Goal: Task Accomplishment & Management: Manage account settings

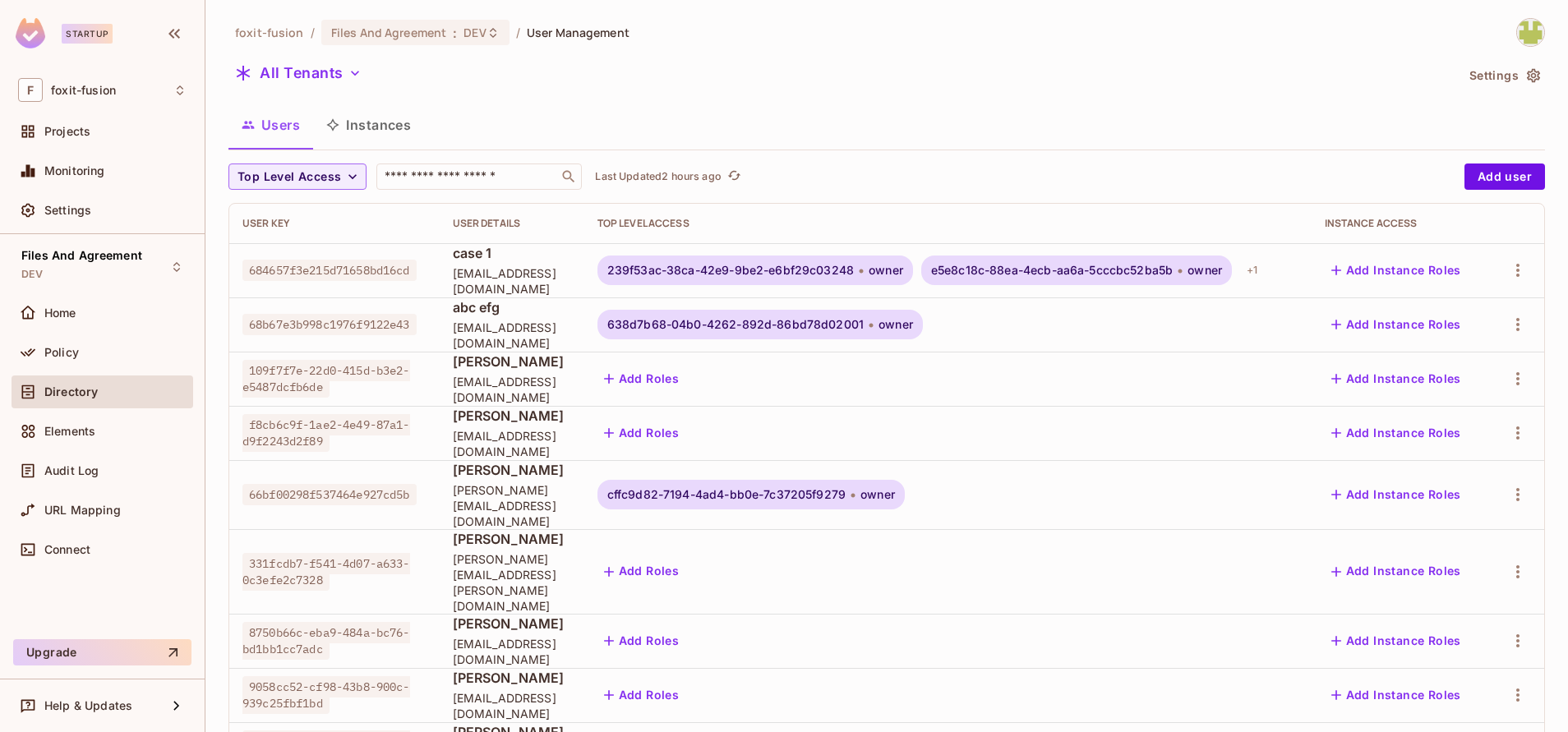
click at [27, 401] on span at bounding box center [28, 392] width 20 height 20
click at [338, 81] on button "All Tenants" at bounding box center [298, 72] width 140 height 26
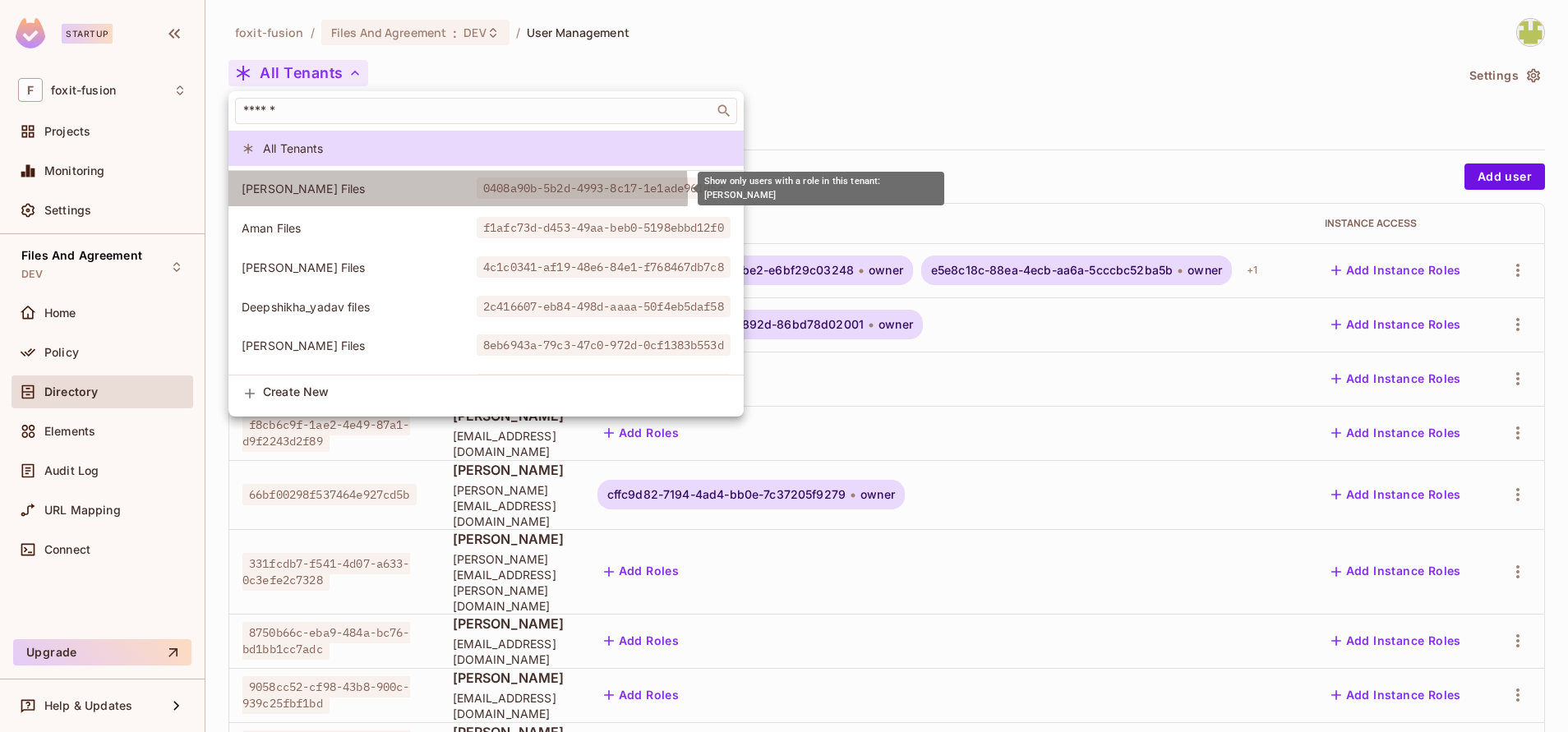
click at [398, 194] on span "[PERSON_NAME] Files" at bounding box center [359, 189] width 235 height 16
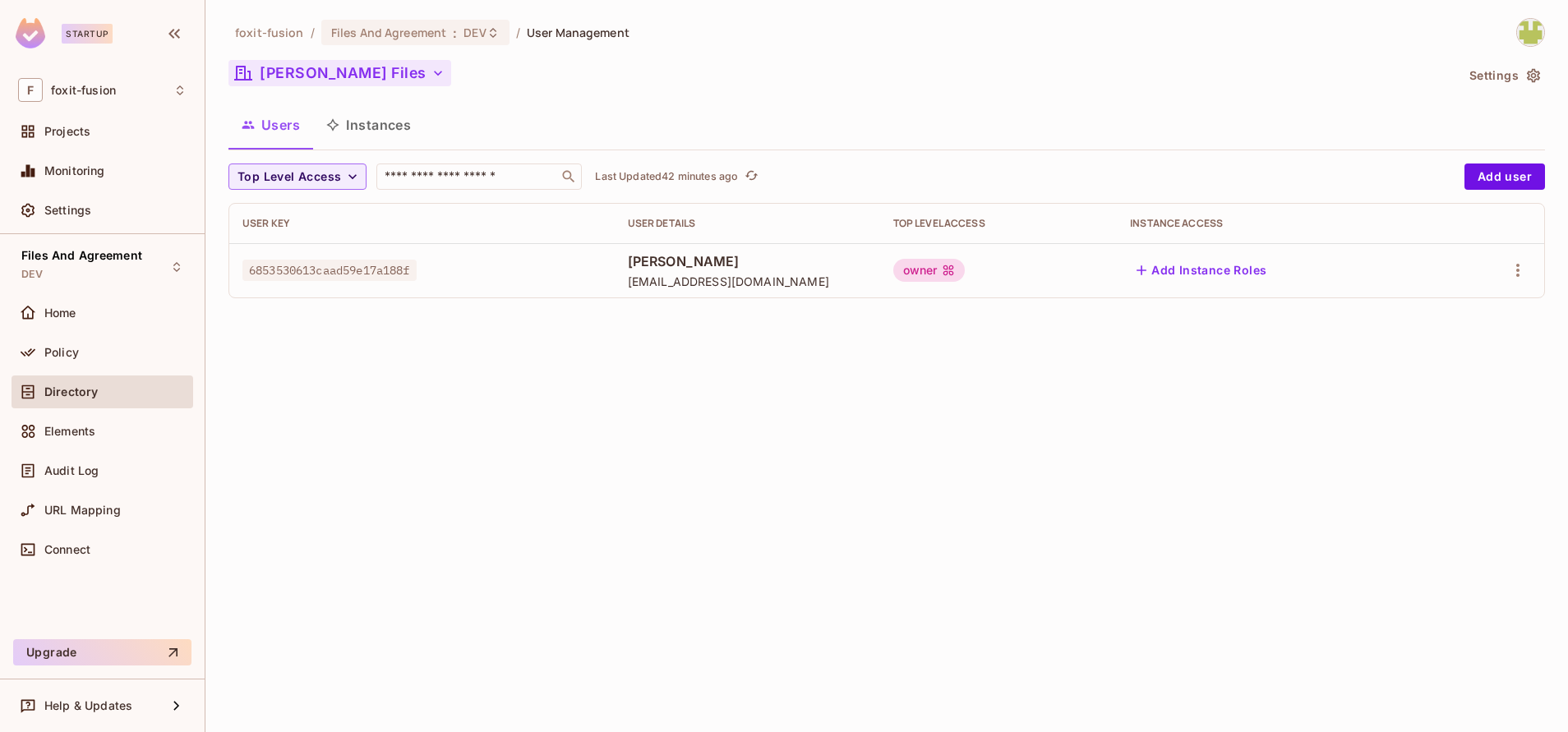
click at [323, 71] on button "[PERSON_NAME] Files" at bounding box center [340, 72] width 223 height 26
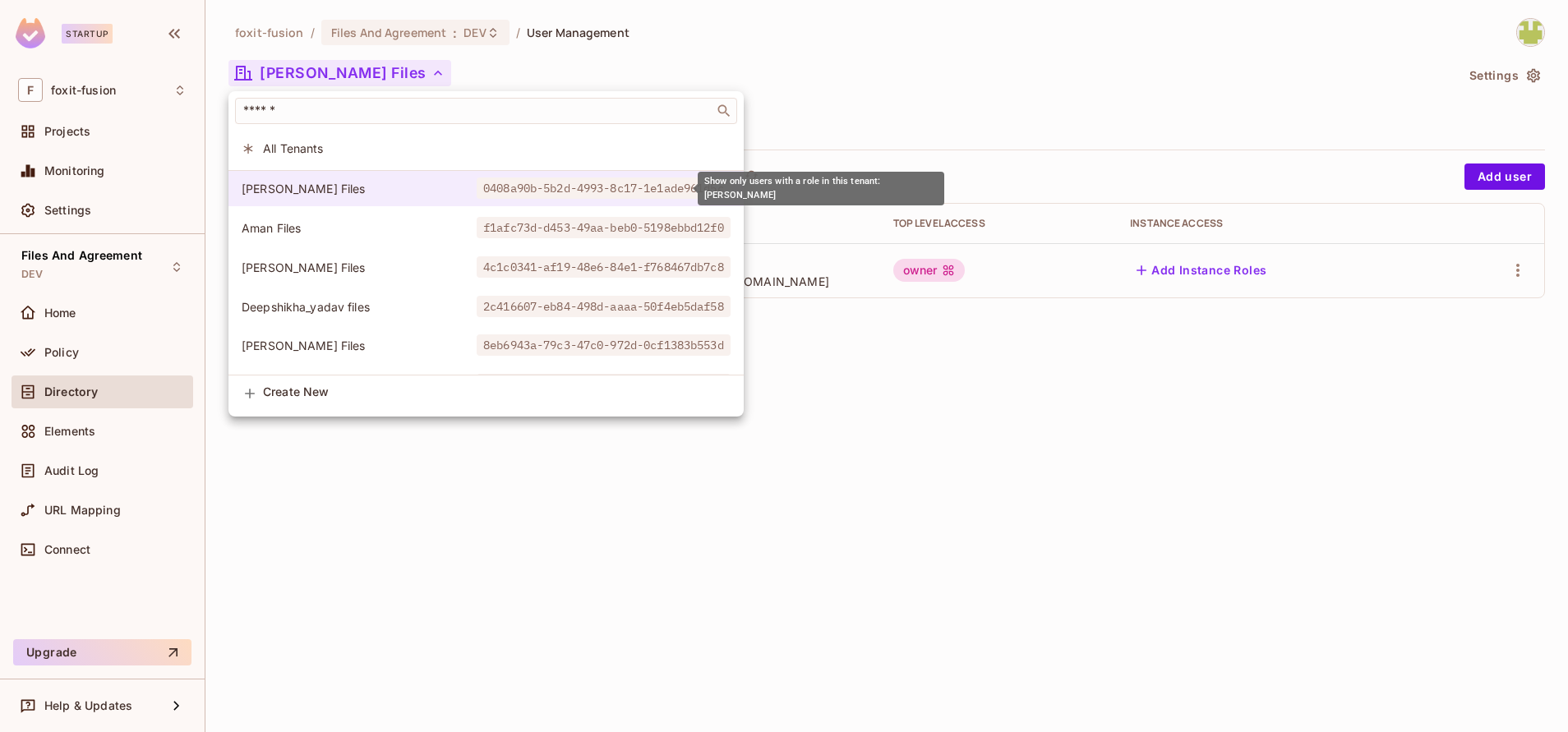
click at [621, 186] on span "0408a90b-5b2d-4993-8c17-1e1ade961d5c" at bounding box center [604, 189] width 254 height 22
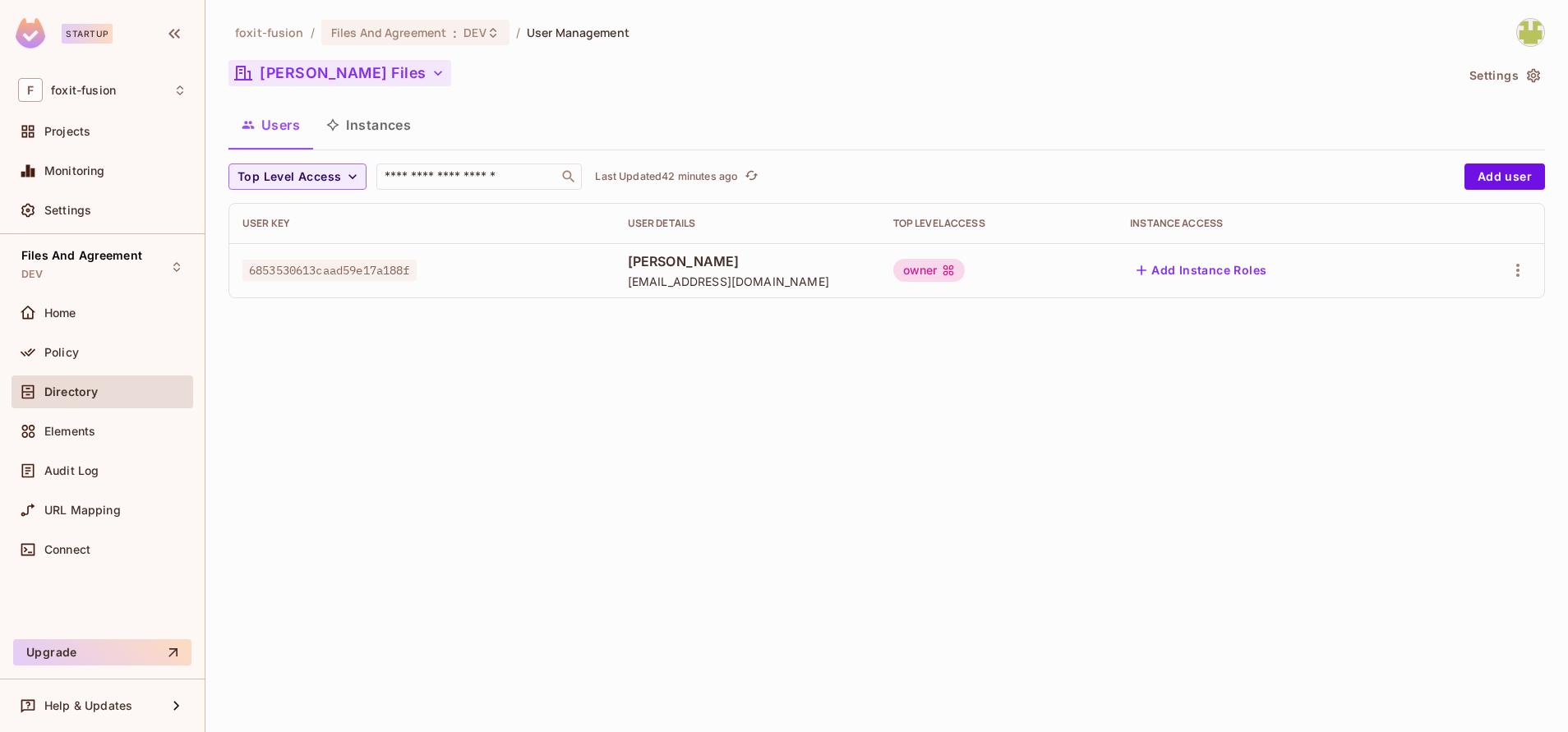
click at [363, 77] on button "[PERSON_NAME] Files" at bounding box center [340, 72] width 223 height 26
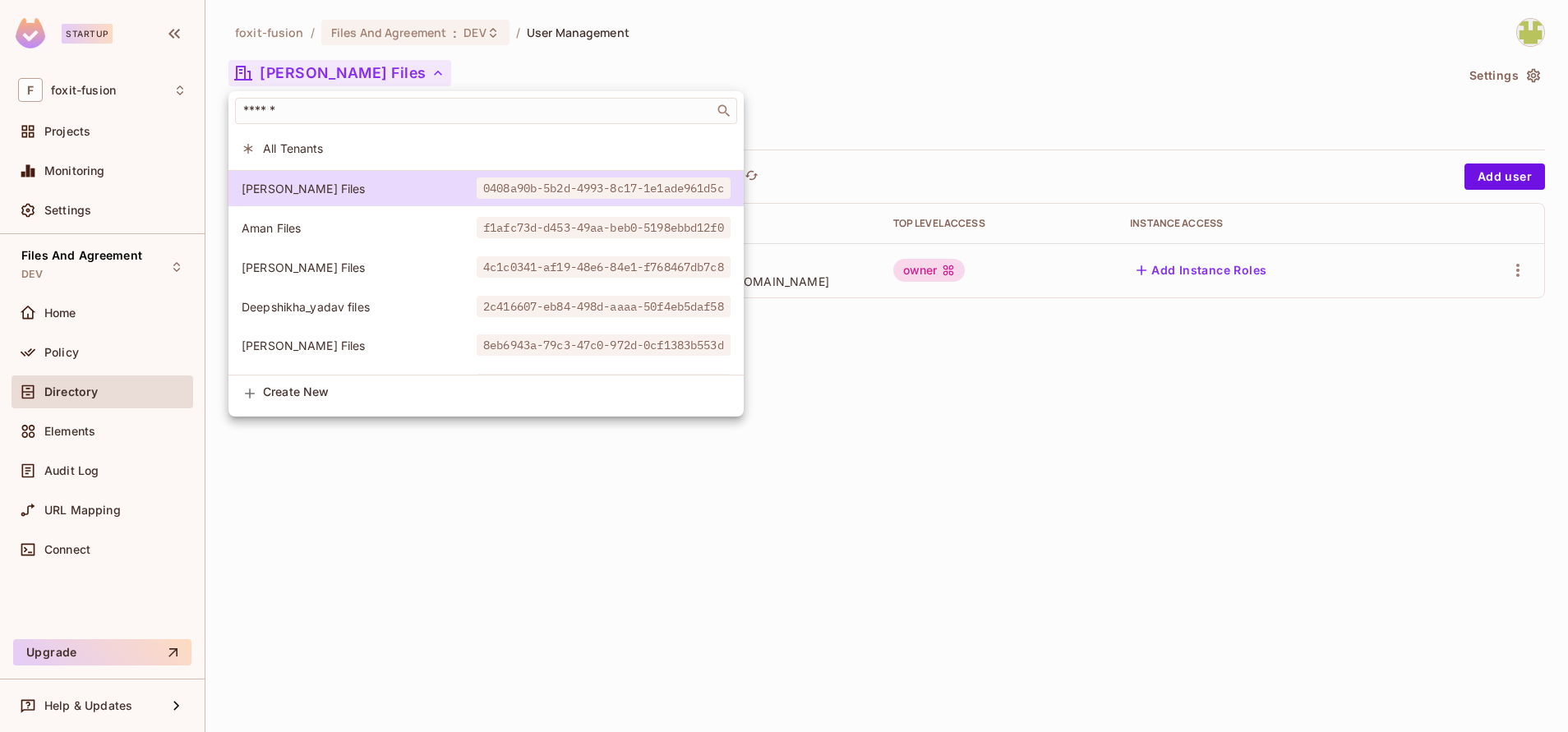
click at [499, 226] on span "f1afc73d-d453-49aa-beb0-5198ebbd12f0" at bounding box center [604, 228] width 254 height 22
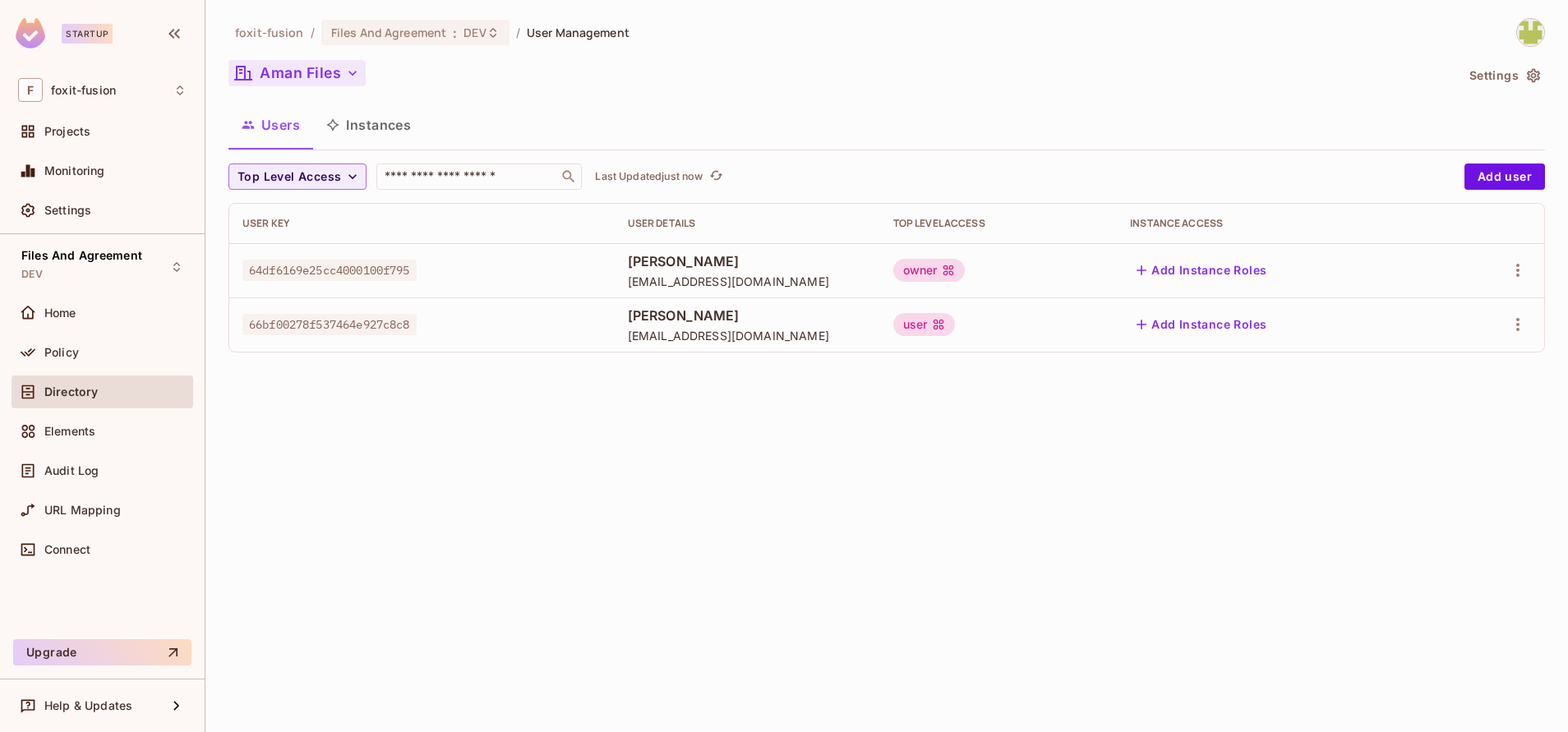
click at [349, 69] on icon "button" at bounding box center [352, 72] width 17 height 17
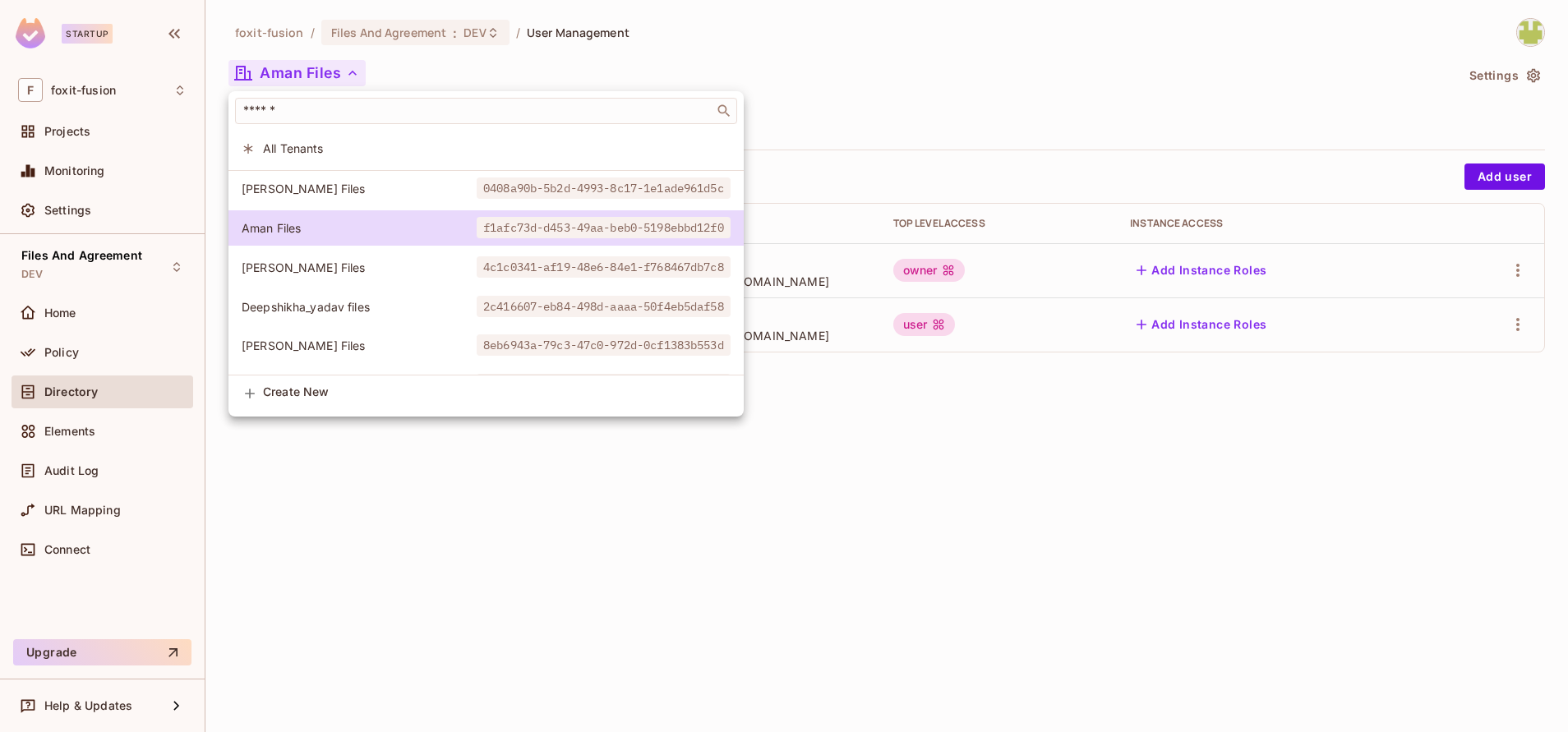
click at [1038, 463] on div at bounding box center [784, 366] width 1568 height 732
